Goal: Task Accomplishment & Management: Complete application form

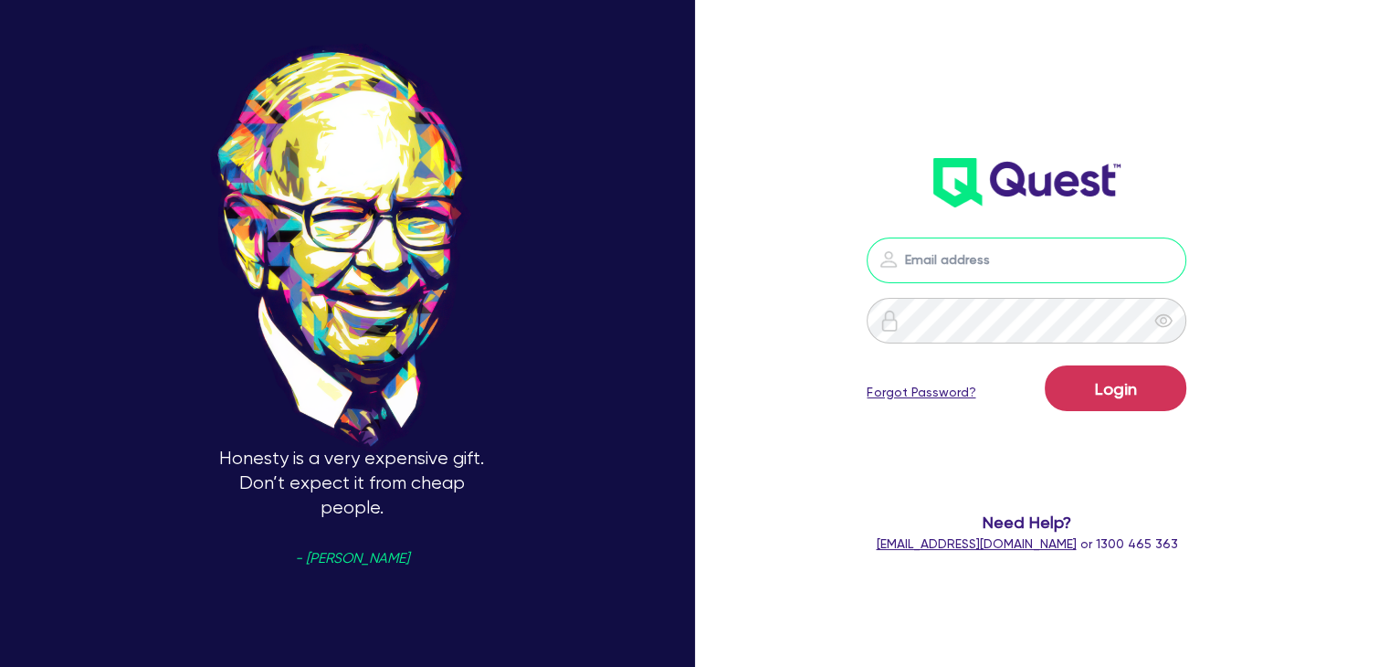
click at [944, 257] on input "email" at bounding box center [1027, 260] width 320 height 46
type input "[PERSON_NAME][EMAIL_ADDRESS][DOMAIN_NAME]"
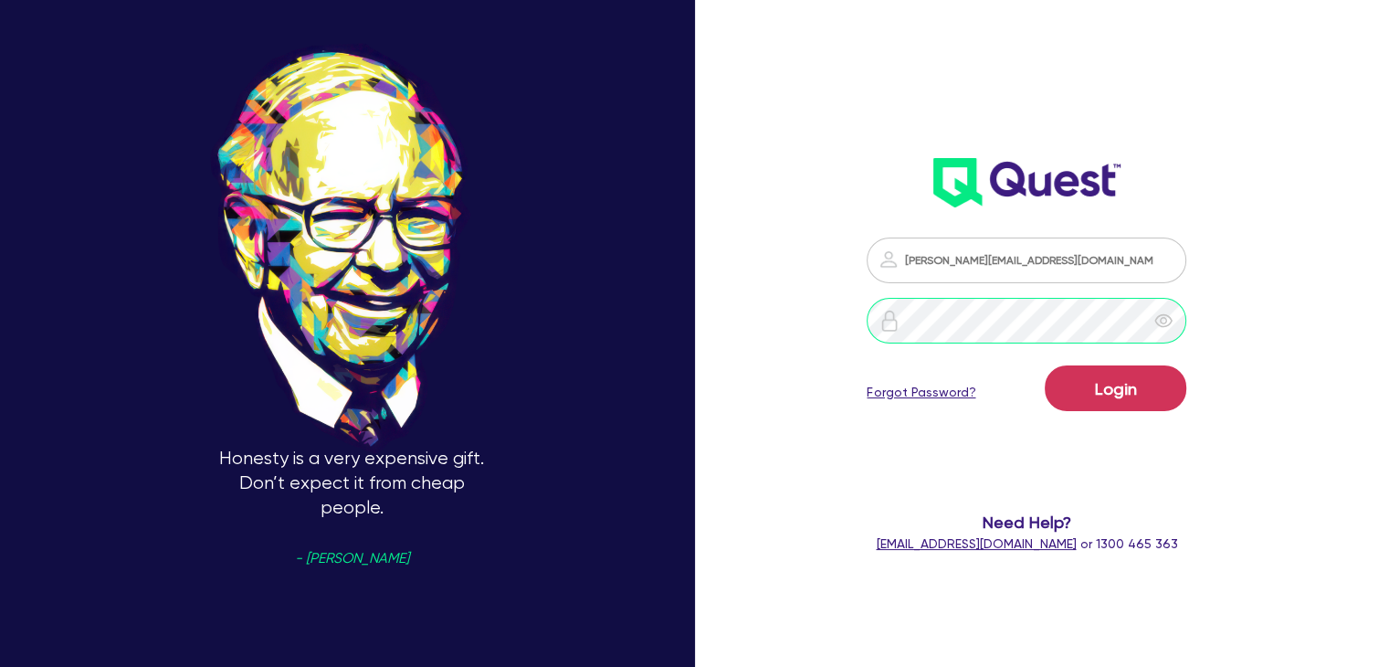
click at [1045, 365] on button "Login" at bounding box center [1116, 388] width 142 height 46
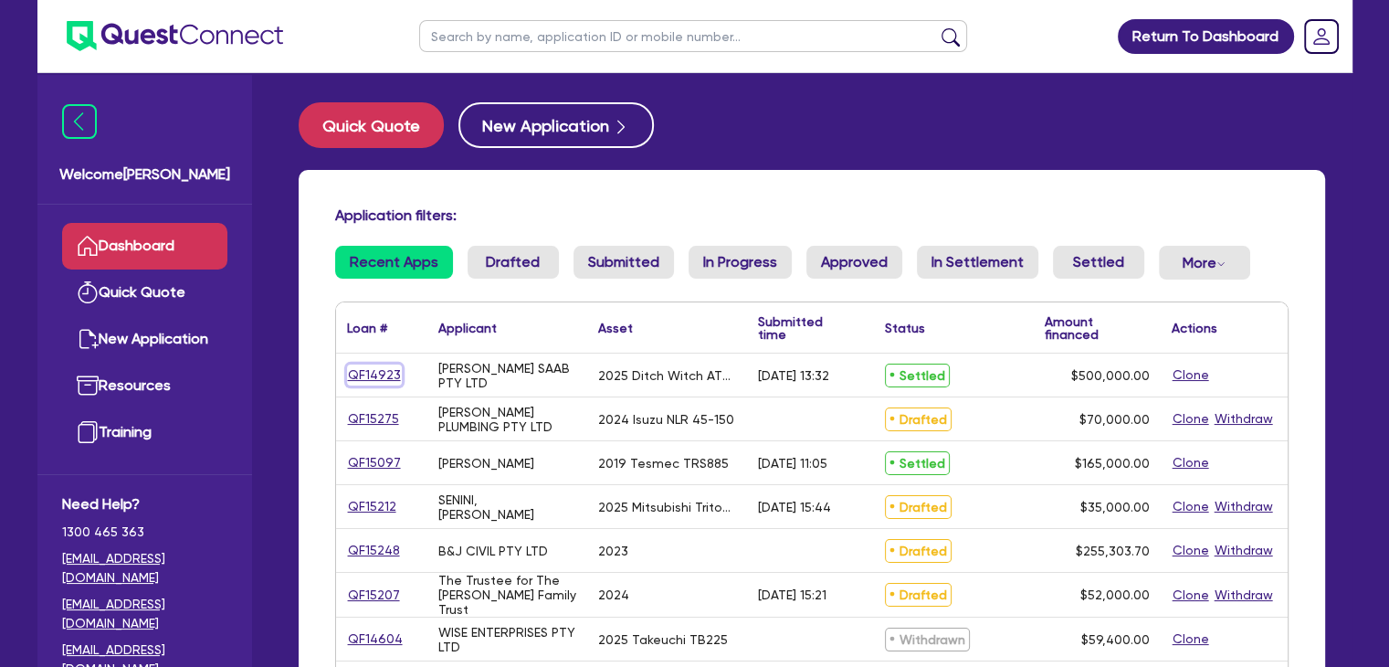
click at [383, 370] on link "QF14923" at bounding box center [374, 374] width 55 height 21
select select "PRIMARY_ASSETS"
select select "CONSTRUCTION_AND_EARTHMOVING_EQUIPMENT"
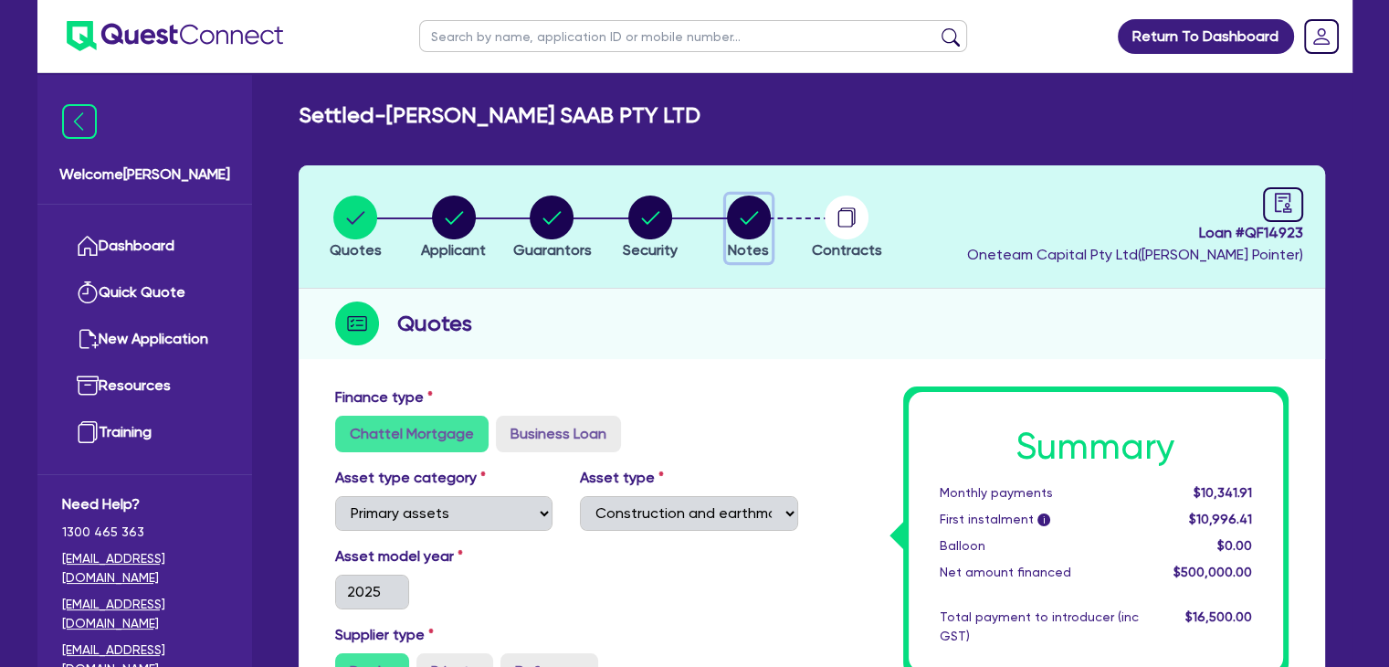
click at [740, 238] on button "Notes" at bounding box center [749, 229] width 46 height 68
select select "Other"
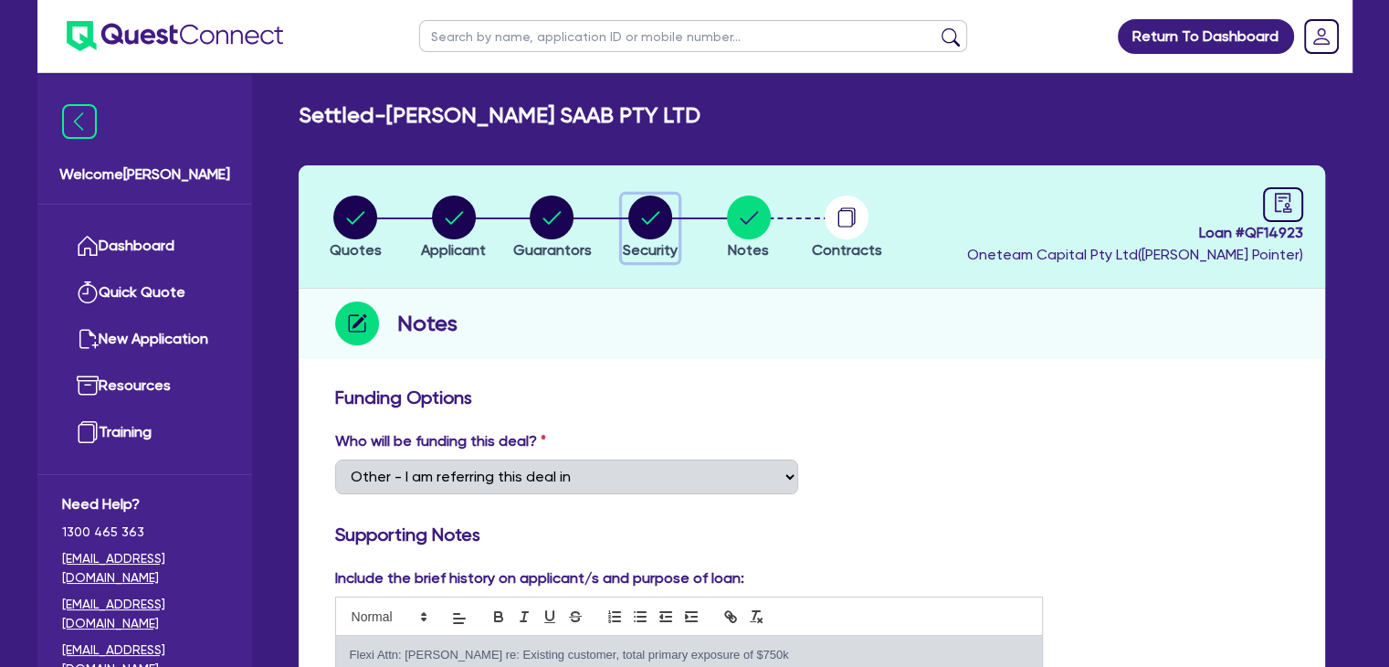
click at [653, 223] on circle "button" at bounding box center [650, 217] width 44 height 44
select select "PRIMARY_ASSETS"
select select "CONSTRUCTION_AND_EARTHMOVING_EQUIPMENT"
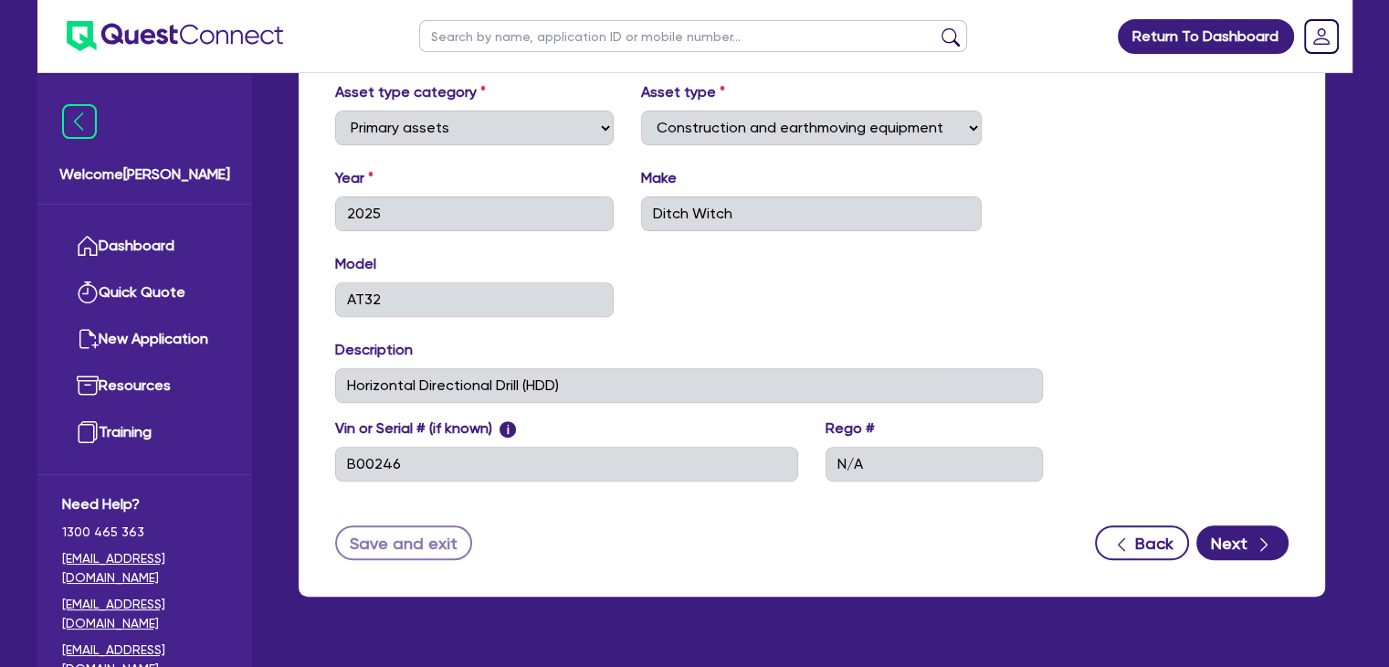
scroll to position [634, 0]
